Goal: Information Seeking & Learning: Learn about a topic

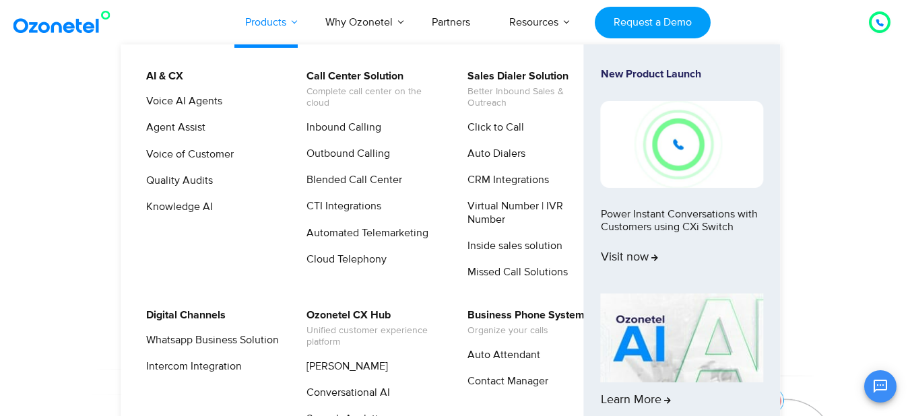
click at [289, 24] on link "Products" at bounding box center [266, 22] width 80 height 44
click at [330, 183] on link "Blended Call Center" at bounding box center [351, 180] width 106 height 17
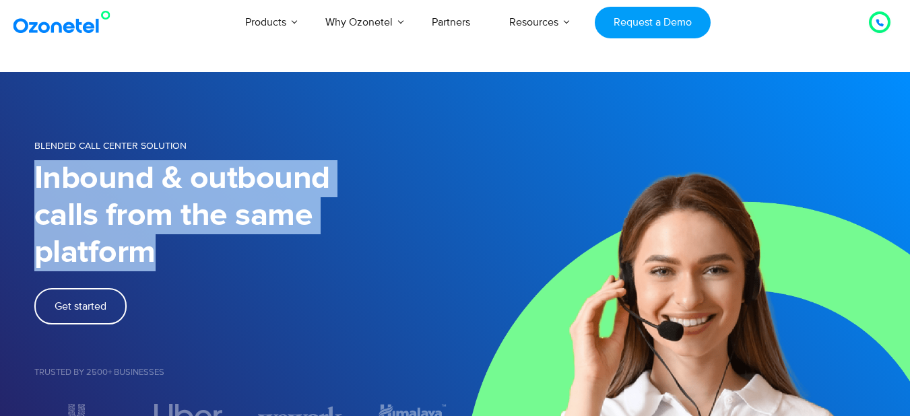
drag, startPoint x: 161, startPoint y: 254, endPoint x: 13, endPoint y: 183, distance: 164.3
click at [13, 183] on section "BLENDED CALL CENTER SOLUTION Inbound & outbound calls from the same platform Ge…" at bounding box center [455, 282] width 910 height 421
click at [318, 195] on h1 "Inbound & outbound calls from the same platform" at bounding box center [244, 215] width 421 height 111
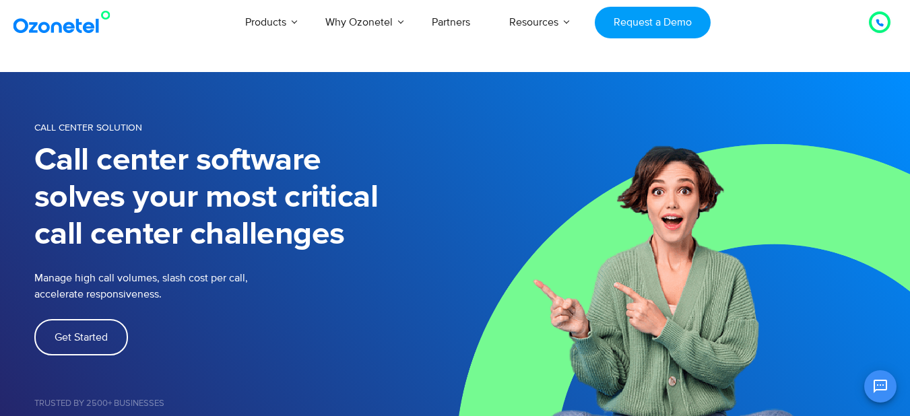
click at [68, 28] on img at bounding box center [64, 22] width 109 height 24
